Goal: Information Seeking & Learning: Learn about a topic

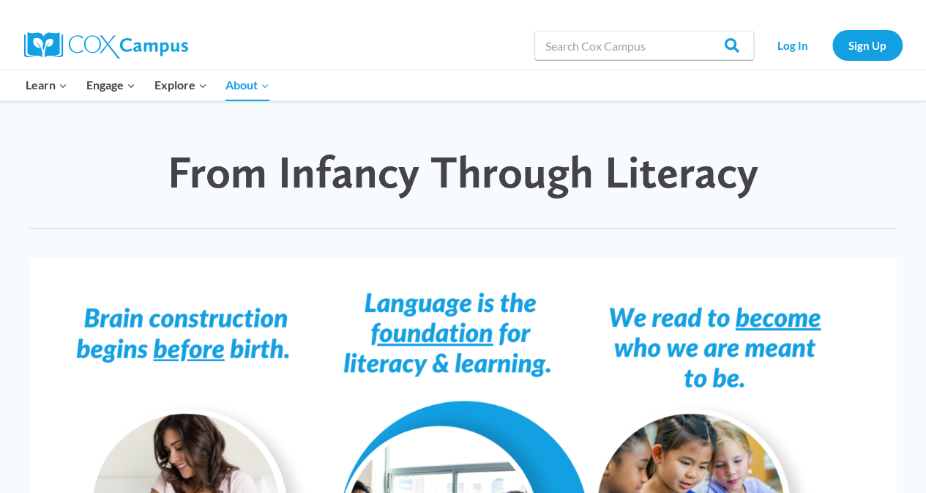
scroll to position [1070, 0]
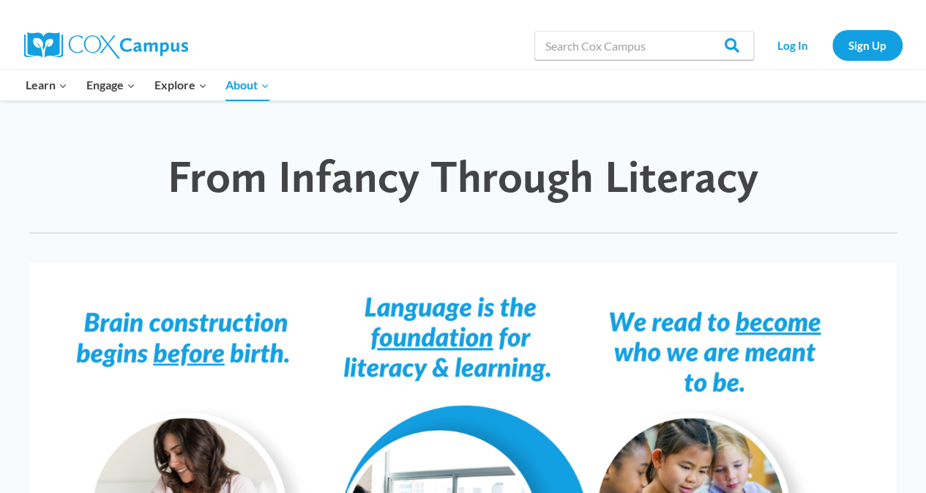
click at [597, 46] on input "Search in [URL][DOMAIN_NAME]" at bounding box center [644, 45] width 220 height 29
type input "stories with activities"
click at [733, 46] on input "Search" at bounding box center [725, 45] width 57 height 29
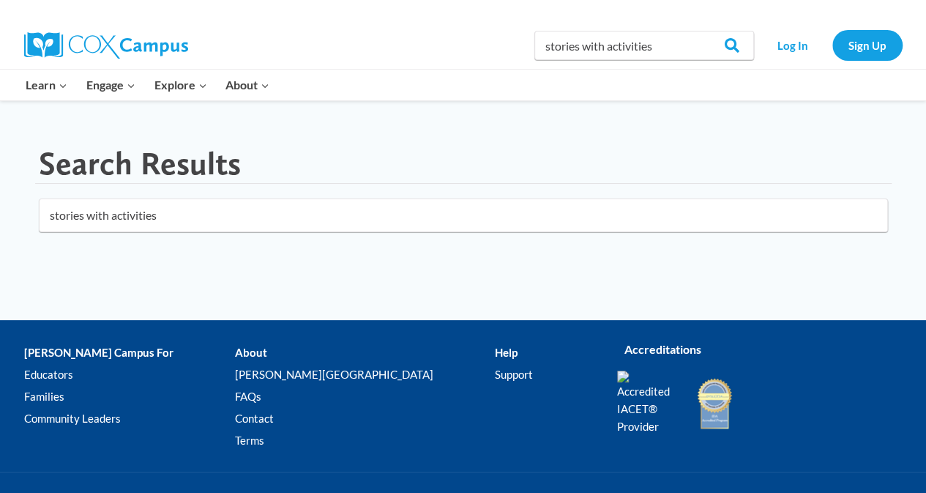
click at [867, 213] on input "stories with activities" at bounding box center [463, 215] width 849 height 34
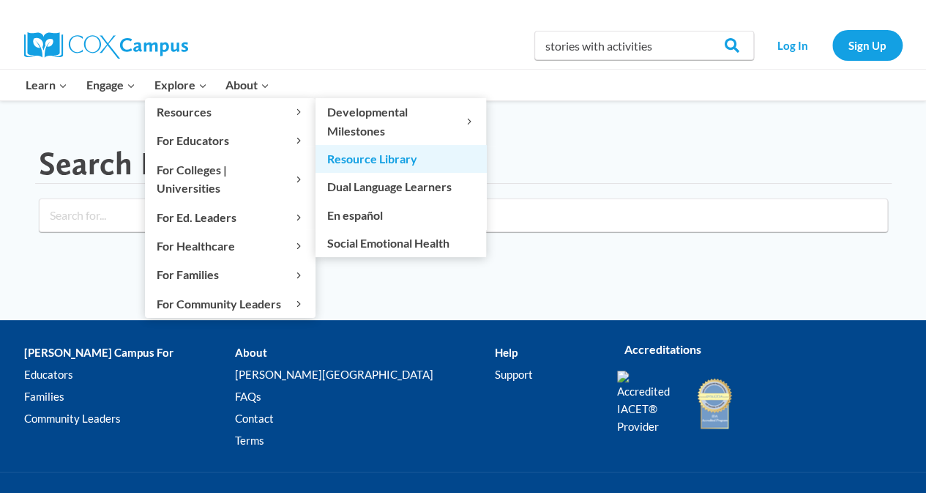
click at [380, 154] on link "Resource Library" at bounding box center [400, 159] width 171 height 28
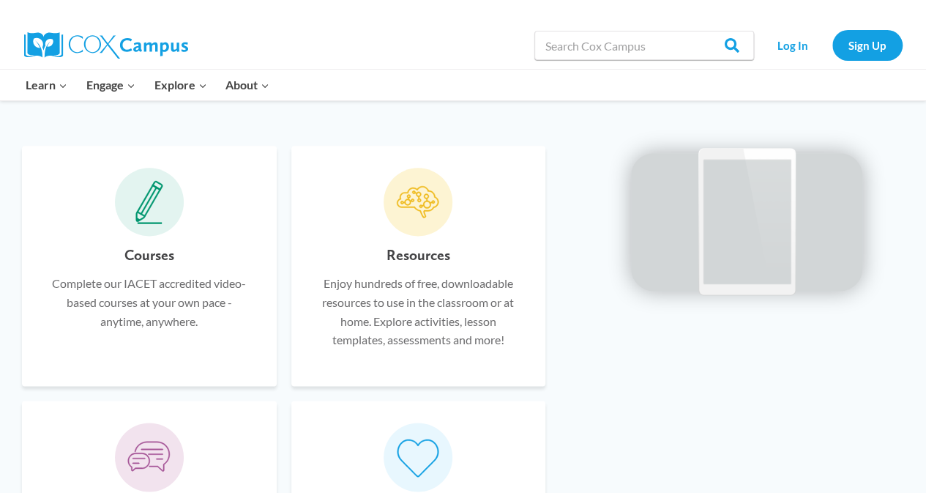
scroll to position [879, 0]
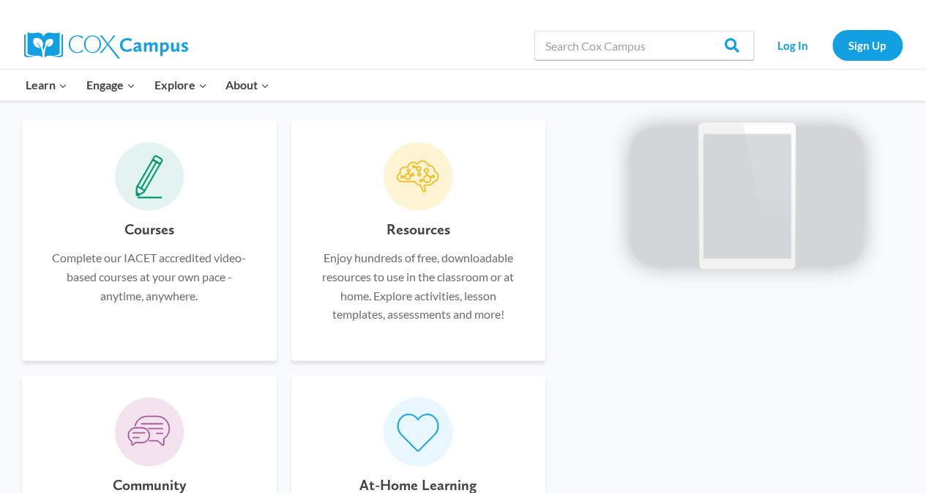
click at [427, 244] on div "Resources Enjoy hundreds of free, downloadable resources to use in the classroo…" at bounding box center [418, 277] width 211 height 120
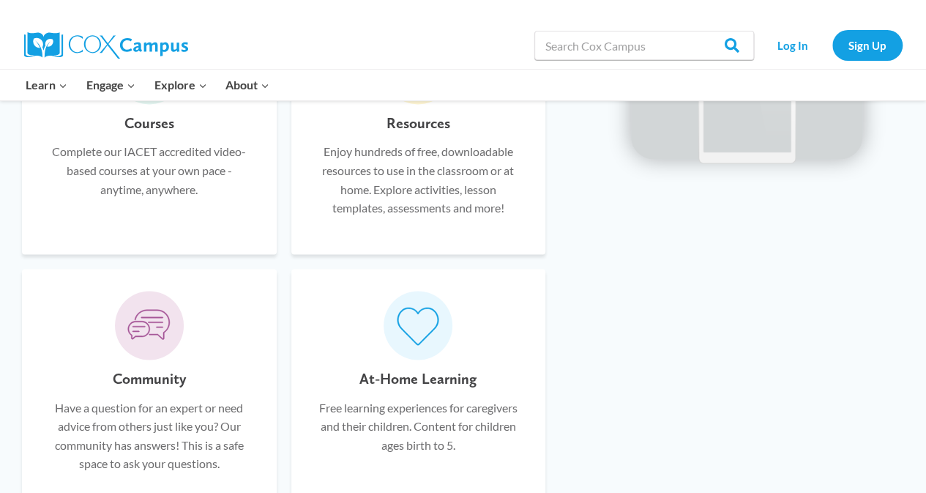
scroll to position [982, 0]
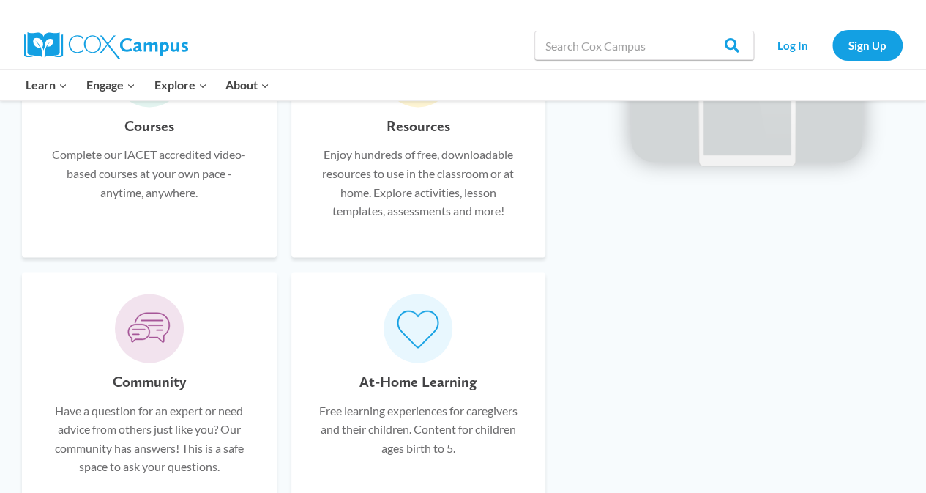
click at [423, 334] on icon at bounding box center [418, 328] width 44 height 42
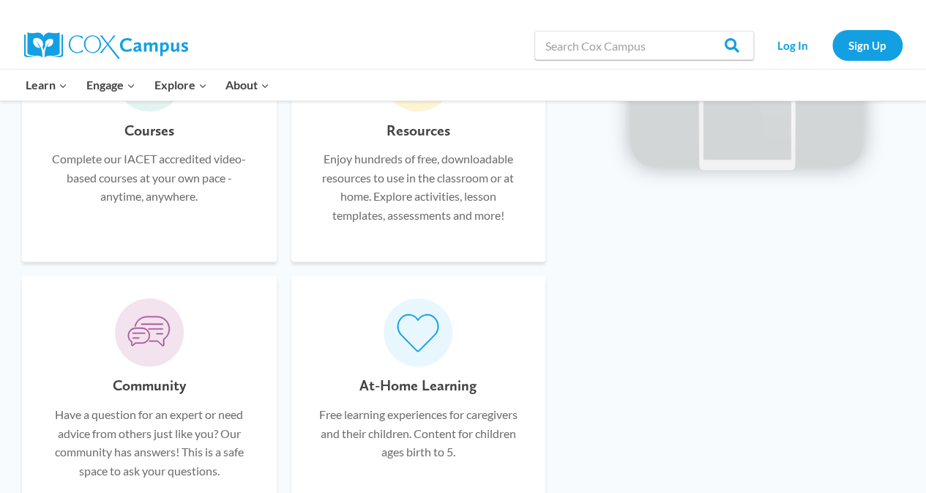
scroll to position [994, 0]
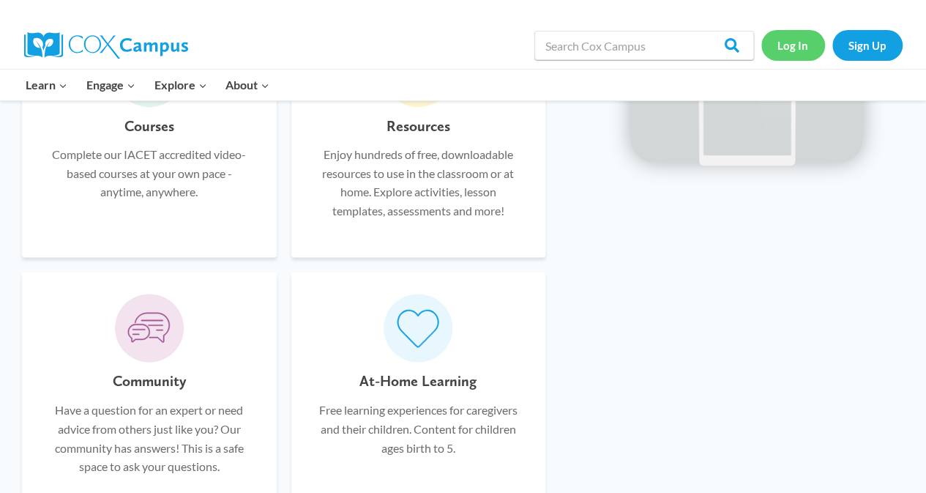
click at [787, 41] on link "Log In" at bounding box center [793, 45] width 64 height 30
